Goal: Use online tool/utility: Utilize a website feature to perform a specific function

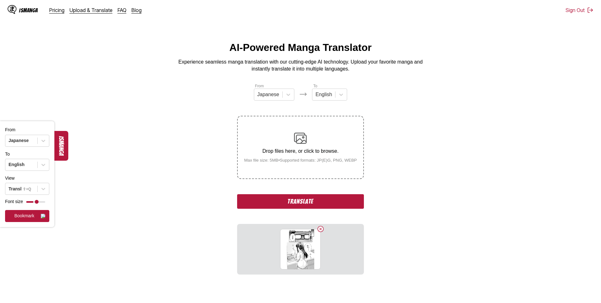
click at [304, 204] on button "Translate" at bounding box center [300, 201] width 127 height 15
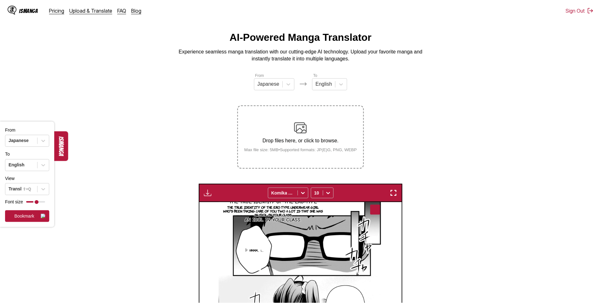
scroll to position [146, 0]
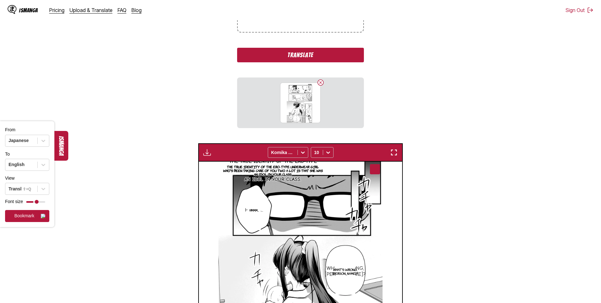
click at [298, 52] on button "Translate" at bounding box center [300, 55] width 127 height 15
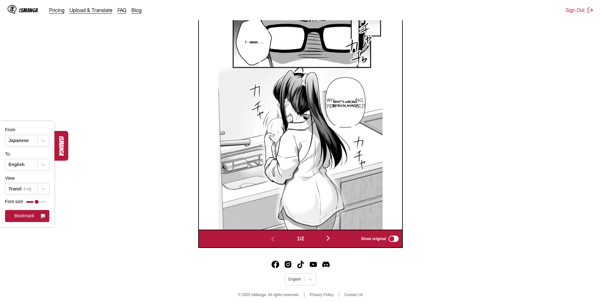
scroll to position [219, 0]
click at [328, 238] on img "button" at bounding box center [329, 238] width 8 height 8
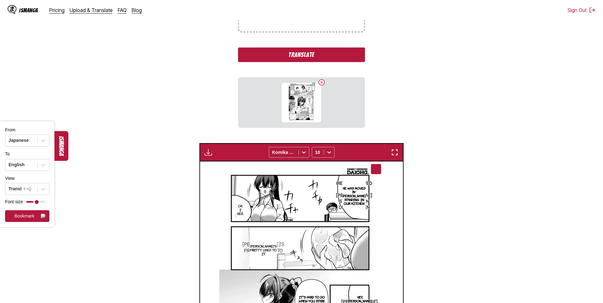
scroll to position [98, 0]
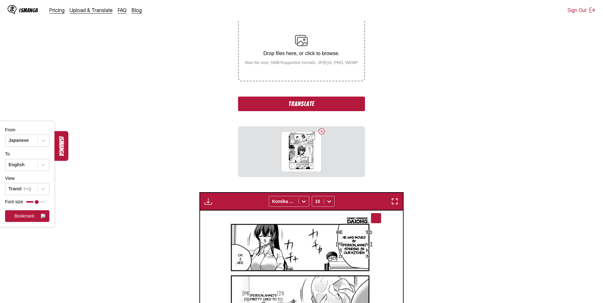
click at [303, 104] on button "Translate" at bounding box center [301, 103] width 127 height 15
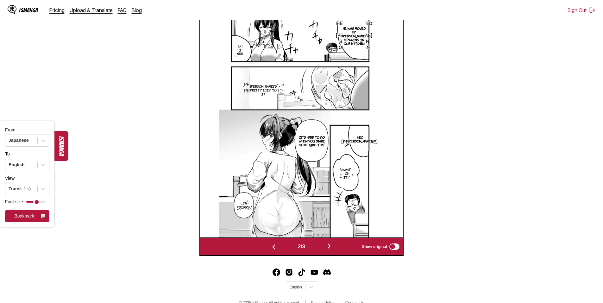
scroll to position [246, 0]
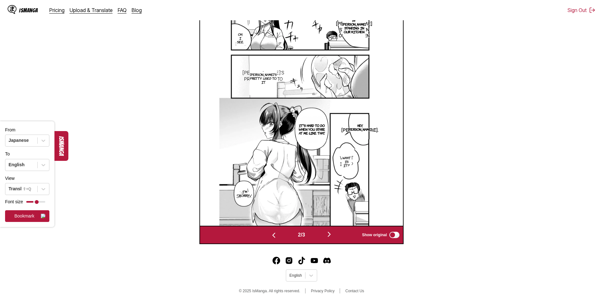
click at [329, 233] on img "button" at bounding box center [329, 234] width 8 height 8
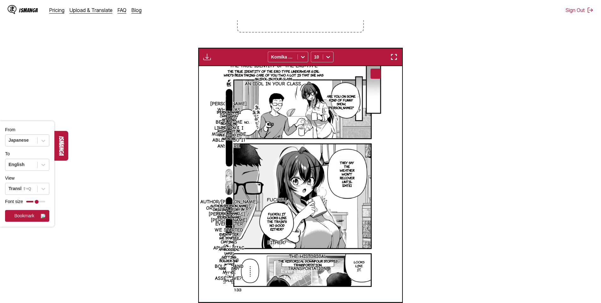
scroll to position [0, 407]
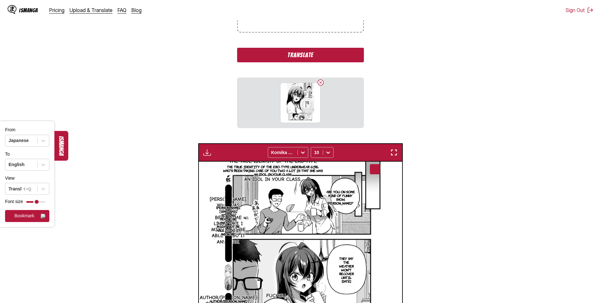
click at [307, 56] on button "Translate" at bounding box center [300, 55] width 127 height 15
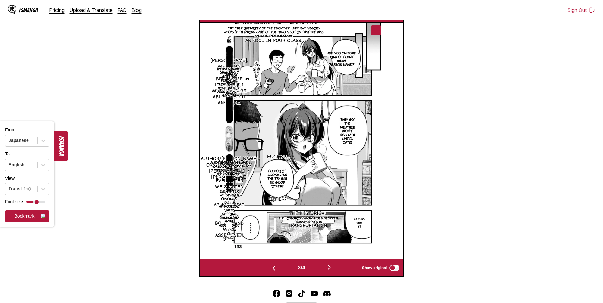
scroll to position [246, 0]
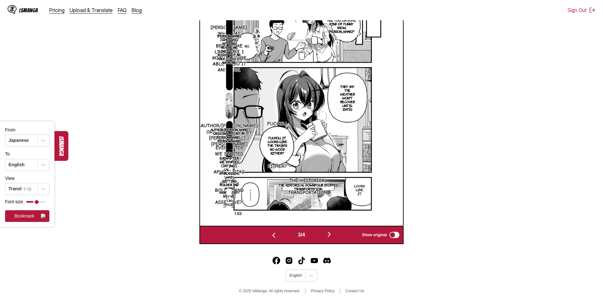
click at [331, 233] on img "button" at bounding box center [329, 234] width 8 height 8
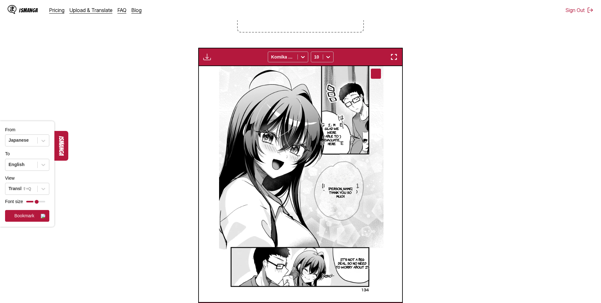
scroll to position [0, 610]
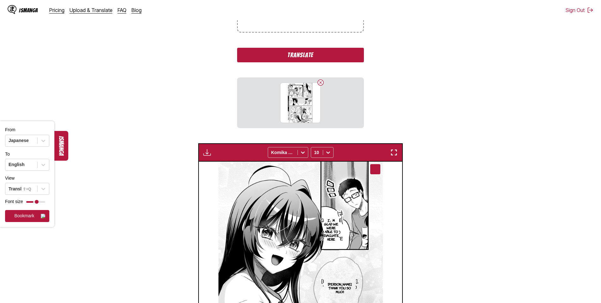
click at [306, 55] on button "Translate" at bounding box center [300, 55] width 127 height 15
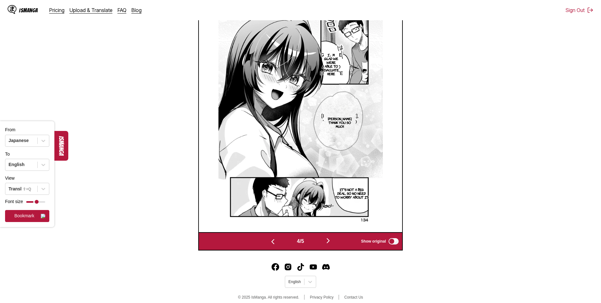
scroll to position [246, 0]
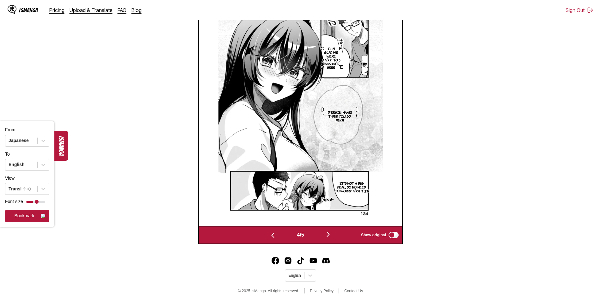
click at [330, 234] on img "button" at bounding box center [329, 235] width 8 height 8
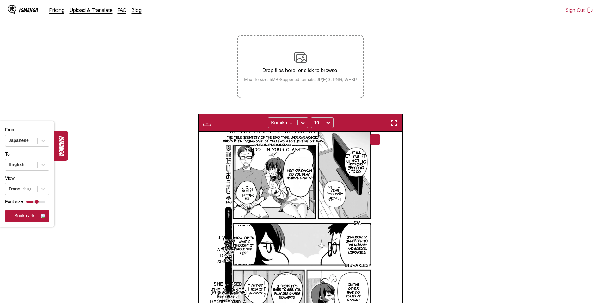
scroll to position [55, 0]
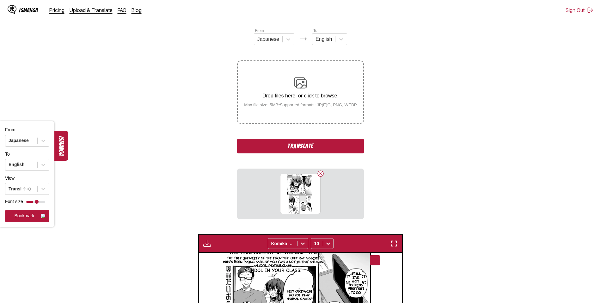
click at [306, 148] on button "Translate" at bounding box center [300, 146] width 127 height 15
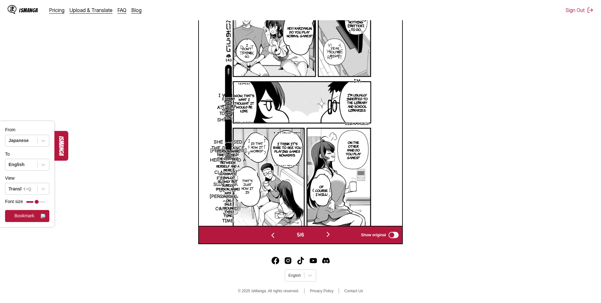
scroll to position [224, 0]
click at [329, 233] on img "button" at bounding box center [329, 235] width 8 height 8
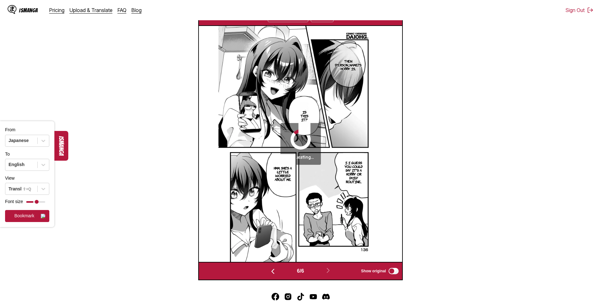
scroll to position [150, 0]
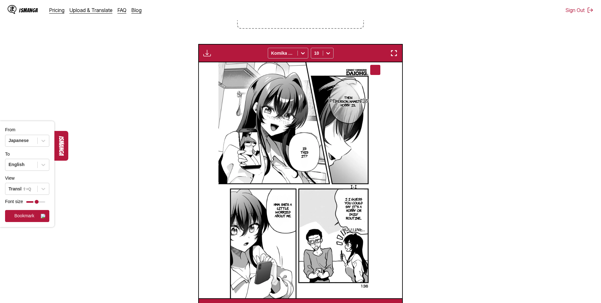
drag, startPoint x: 373, startPoint y: 145, endPoint x: 523, endPoint y: 209, distance: 163.4
click at [523, 209] on section "From Japanese To English Drop files here, or click to browse. Max file size: 5M…" at bounding box center [300, 125] width 591 height 384
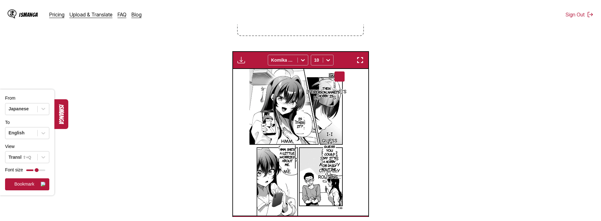
scroll to position [0, 709]
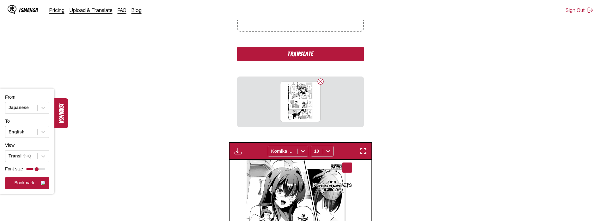
drag, startPoint x: 313, startPoint y: 55, endPoint x: 321, endPoint y: 42, distance: 15.7
click at [313, 56] on button "Translate" at bounding box center [300, 54] width 127 height 15
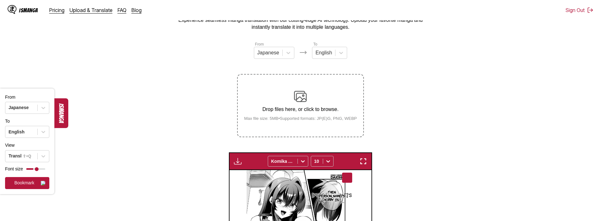
scroll to position [30, 0]
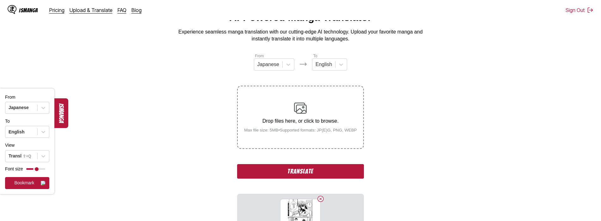
click at [305, 171] on button "Translate" at bounding box center [300, 171] width 127 height 15
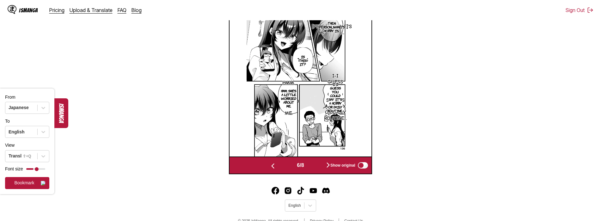
scroll to position [220, 0]
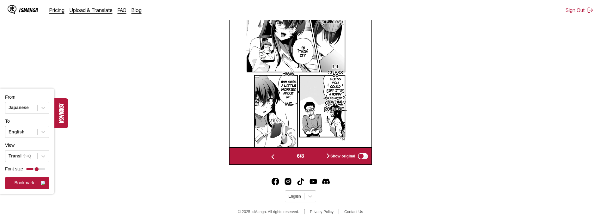
click at [330, 157] on div "Show original" at bounding box center [348, 156] width 42 height 8
click at [329, 156] on div "Show original" at bounding box center [348, 156] width 42 height 8
drag, startPoint x: 302, startPoint y: 158, endPoint x: 322, endPoint y: 157, distance: 20.3
click at [303, 158] on span "6 / 8" at bounding box center [300, 156] width 7 height 6
click at [329, 156] on div "Show original" at bounding box center [348, 156] width 42 height 8
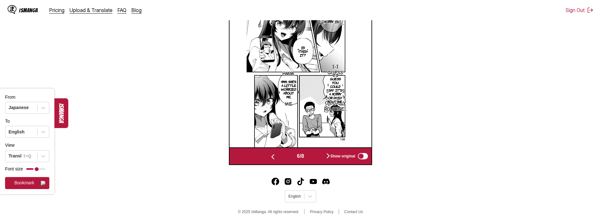
click at [330, 156] on div "Show original" at bounding box center [348, 156] width 42 height 8
drag, startPoint x: 318, startPoint y: 155, endPoint x: 314, endPoint y: 157, distance: 4.7
click at [318, 156] on button "button" at bounding box center [328, 156] width 38 height 9
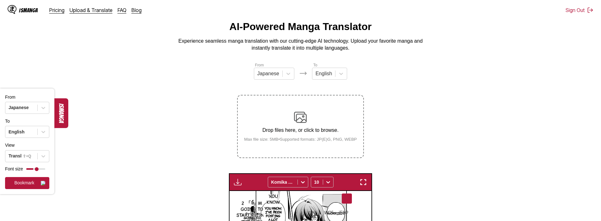
scroll to position [0, 0]
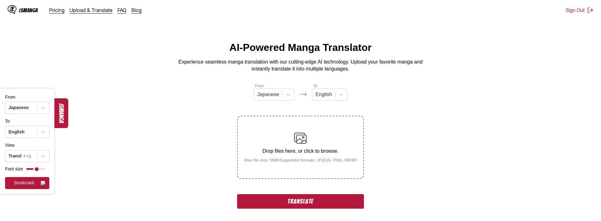
click at [300, 202] on button "Translate" at bounding box center [300, 201] width 127 height 15
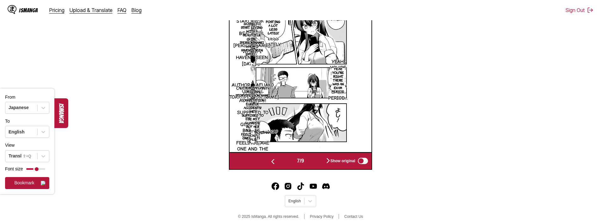
scroll to position [246, 0]
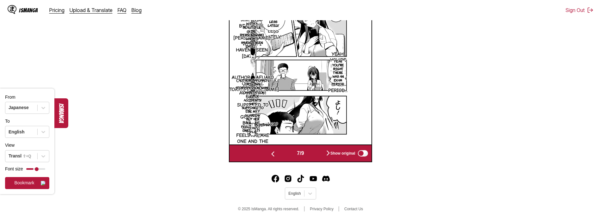
click at [330, 152] on div "Show original" at bounding box center [348, 153] width 42 height 8
click at [327, 152] on img "button" at bounding box center [329, 153] width 8 height 8
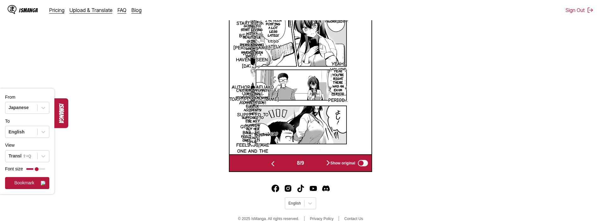
scroll to position [0, 993]
click at [320, 163] on button "button" at bounding box center [328, 163] width 38 height 9
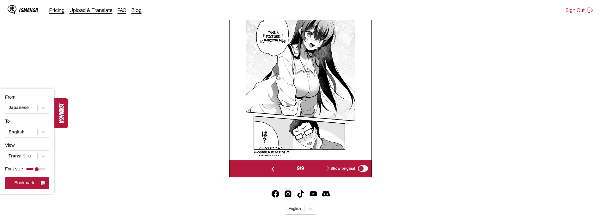
scroll to position [224, 0]
